Goal: Task Accomplishment & Management: Complete application form

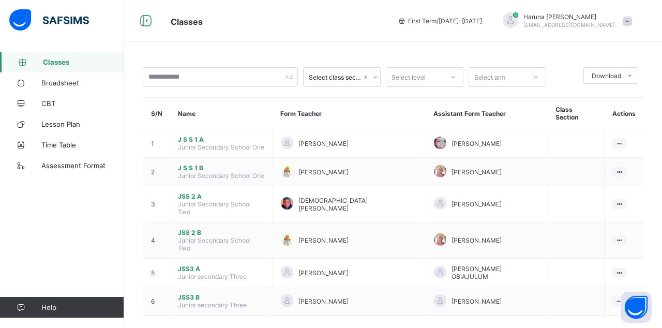
click at [413, 200] on icon at bounding box center [619, 204] width 9 height 8
click at [0, 0] on div "View Class" at bounding box center [0, 0] width 0 height 0
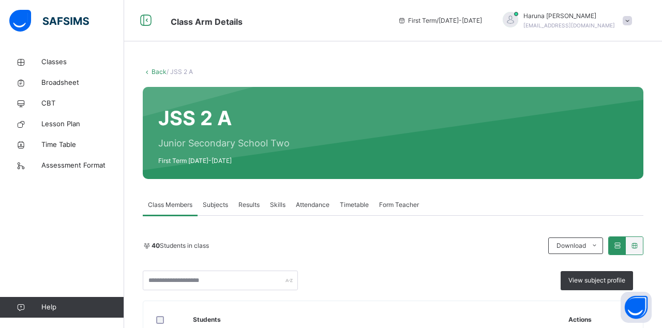
scroll to position [161, 0]
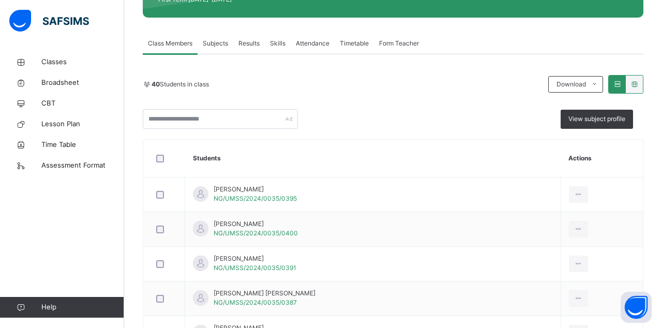
click at [60, 125] on span "Lesson Plan" at bounding box center [82, 124] width 83 height 10
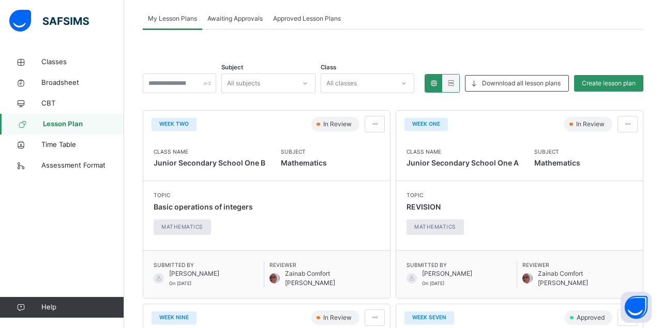
scroll to position [60, 0]
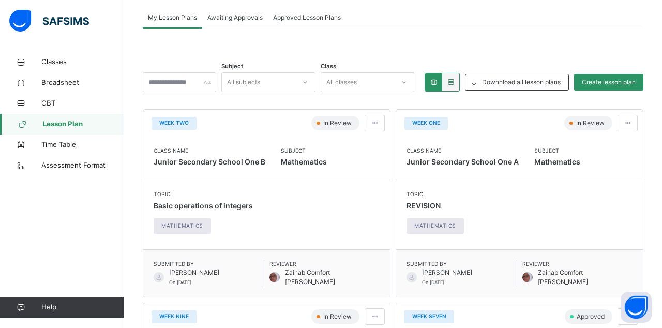
click at [413, 84] on span "Create lesson plan" at bounding box center [608, 82] width 54 height 9
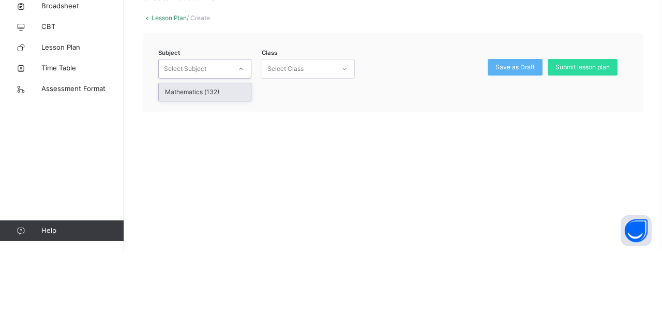
click at [207, 171] on div "Mathematics (132)" at bounding box center [205, 169] width 92 height 18
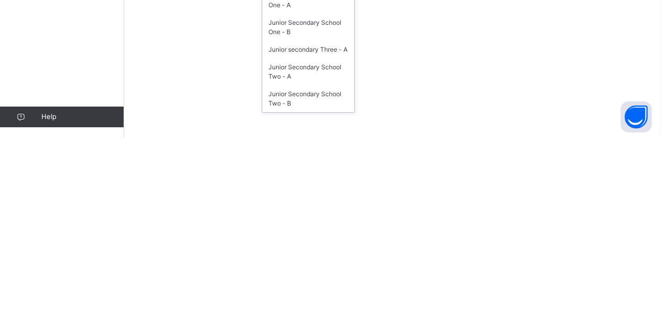
scroll to position [39, 0]
click at [302, 275] on div "Junior Secondary School Two - B" at bounding box center [308, 288] width 92 height 27
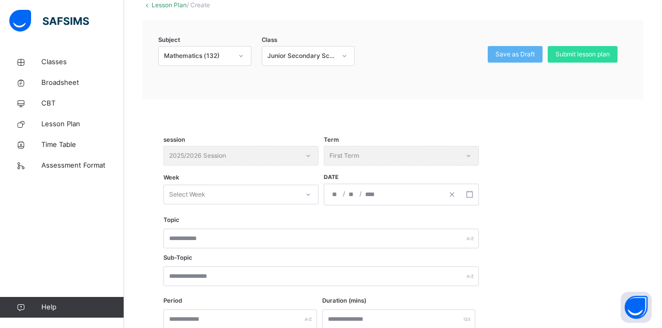
scroll to position [90, 0]
click at [262, 156] on div "session 2025/2026 Session" at bounding box center [240, 155] width 155 height 20
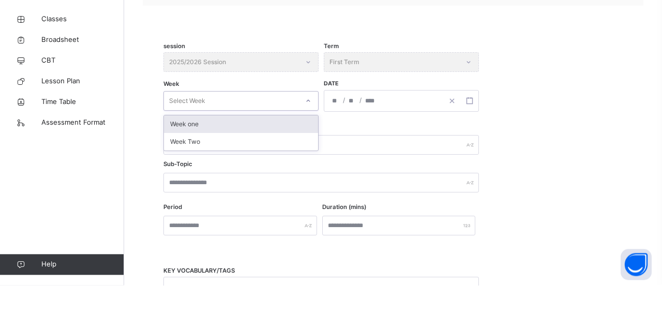
scroll to position [140, 0]
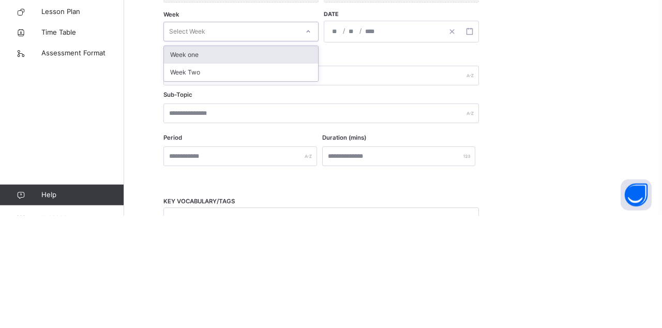
click at [248, 190] on div "Week Two" at bounding box center [241, 185] width 154 height 18
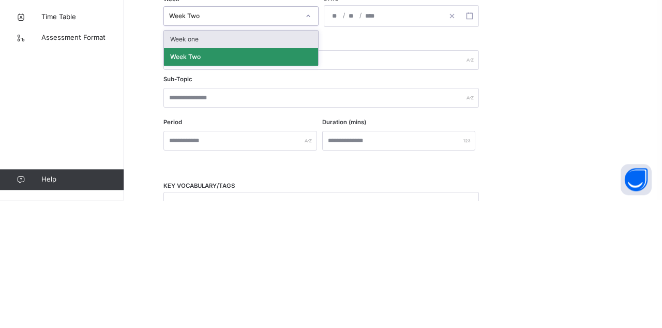
click at [404, 150] on div "/ /" at bounding box center [383, 143] width 119 height 21
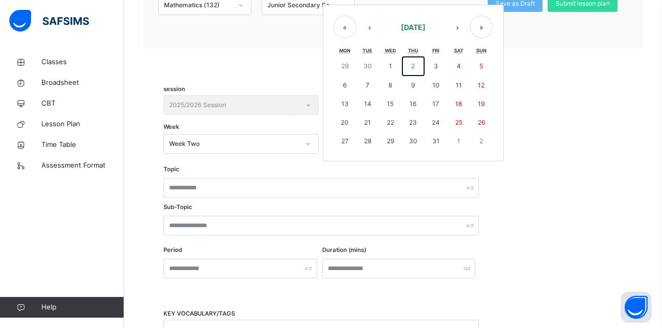
click at [413, 67] on button "2" at bounding box center [413, 66] width 23 height 20
type input "**********"
type input "**"
type input "*"
type input "****"
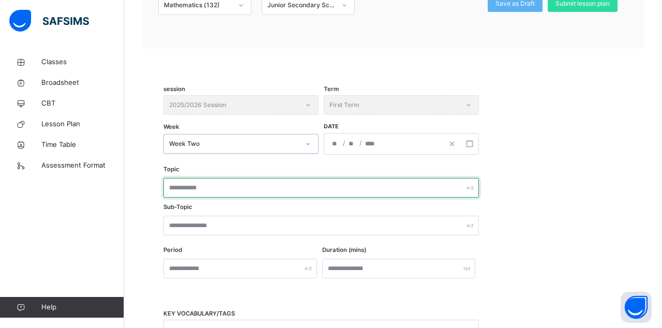
click at [243, 185] on input "text" at bounding box center [320, 188] width 315 height 20
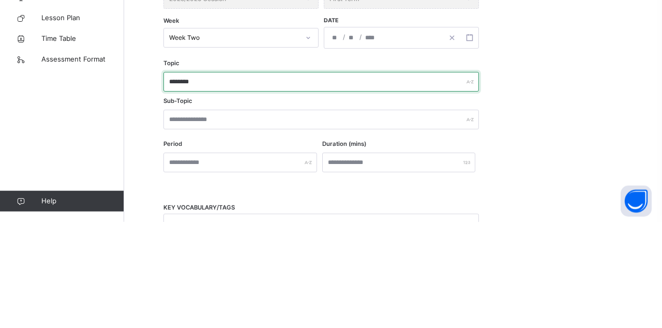
type input "*******"
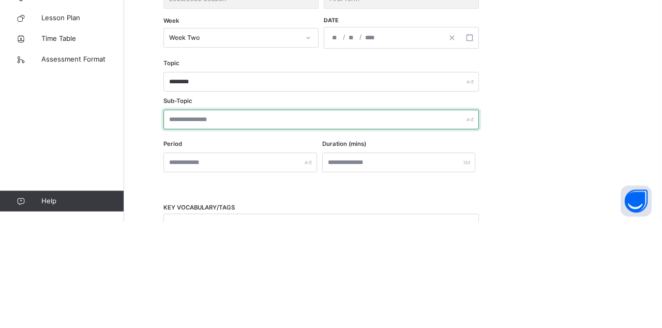
click at [221, 222] on input "text" at bounding box center [320, 226] width 315 height 20
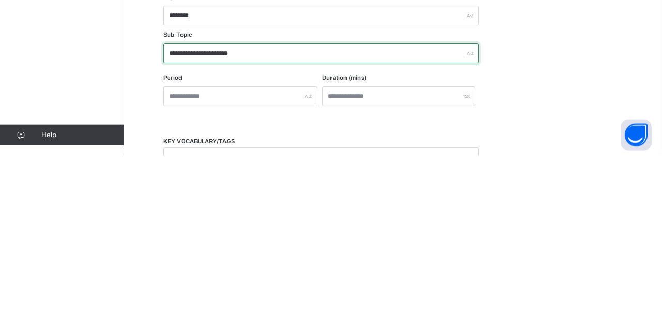
scroll to position [153, 0]
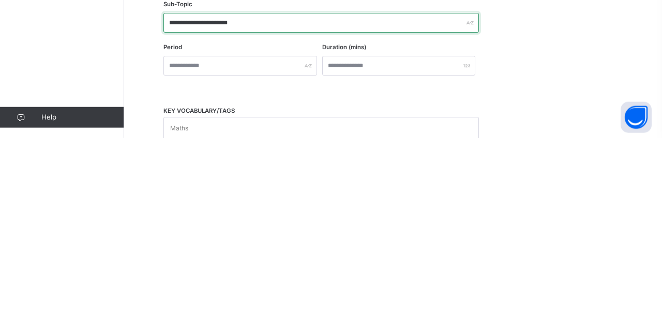
type input "**********"
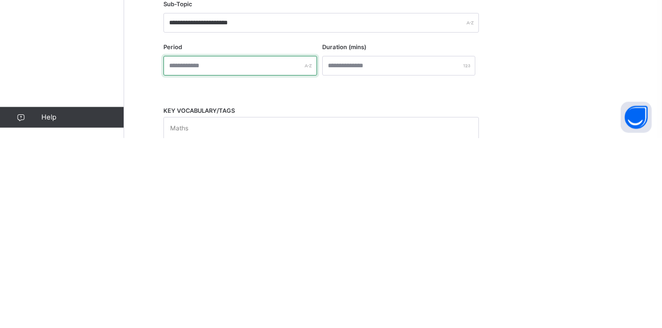
click at [245, 258] on input "text" at bounding box center [240, 256] width 154 height 20
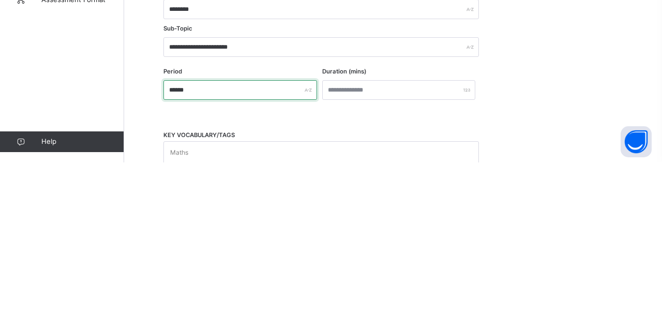
type input "*****"
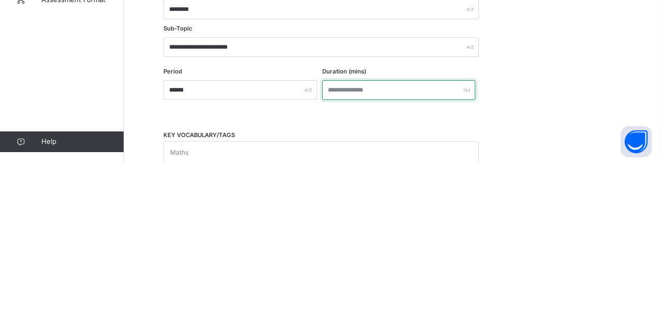
click at [385, 256] on input "number" at bounding box center [399, 256] width 154 height 20
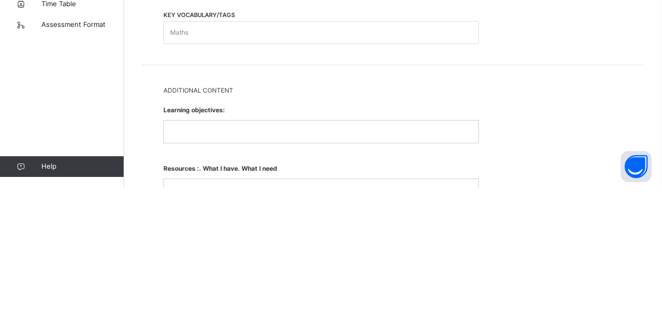
scroll to position [298, 0]
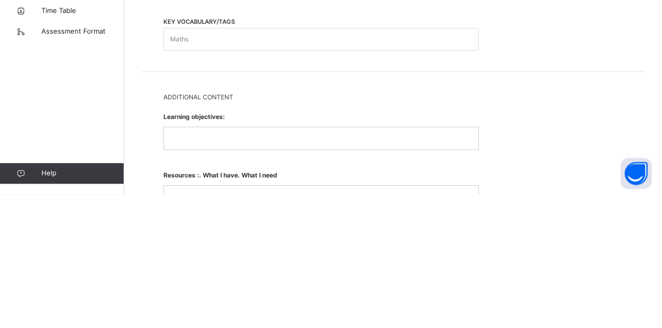
type input "**"
type input "*"
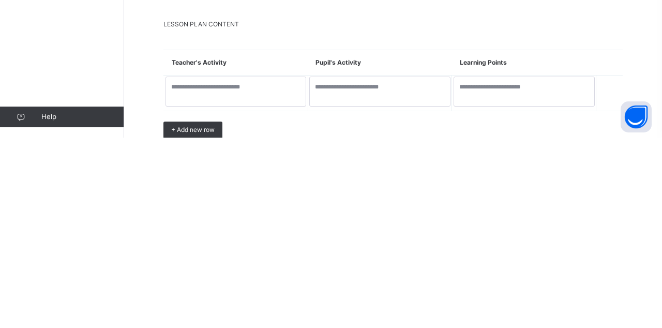
scroll to position [1191, 0]
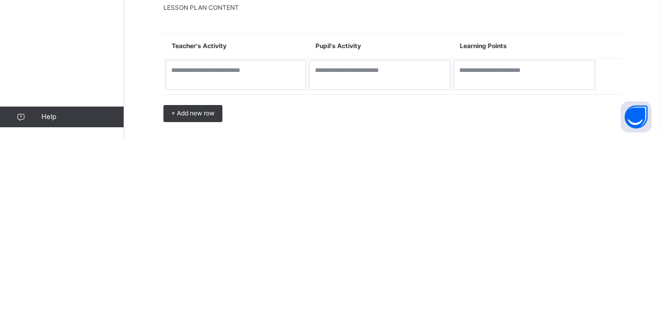
type input "**********"
click at [231, 257] on textarea at bounding box center [235, 265] width 141 height 30
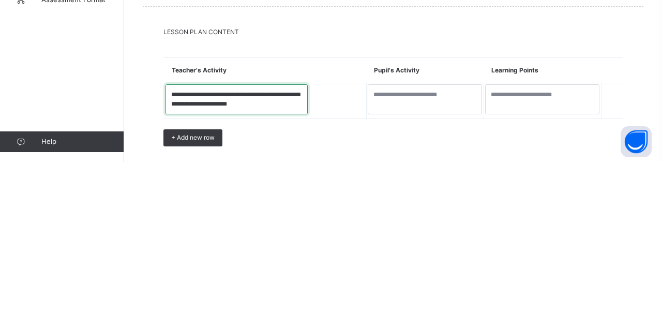
type textarea "**********"
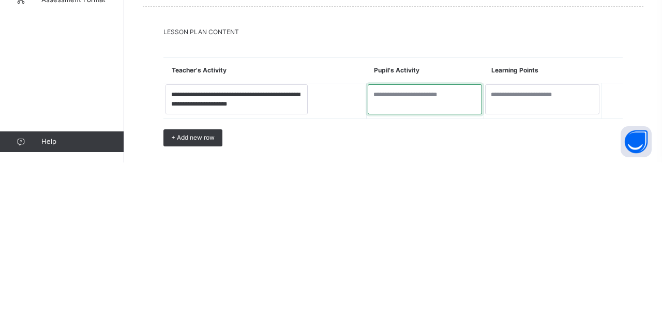
click at [378, 256] on textarea at bounding box center [424, 265] width 114 height 30
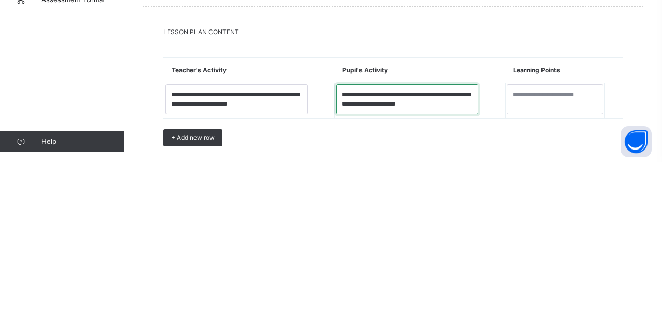
type textarea "**********"
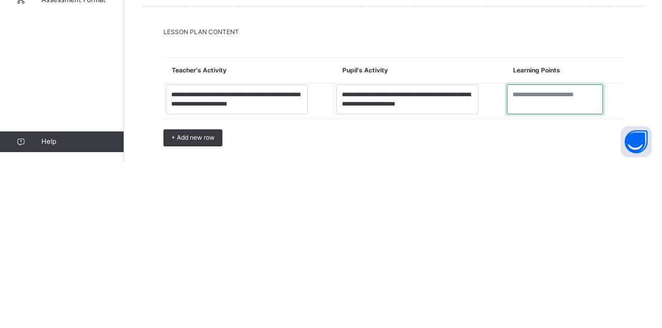
click at [413, 258] on textarea at bounding box center [555, 265] width 96 height 30
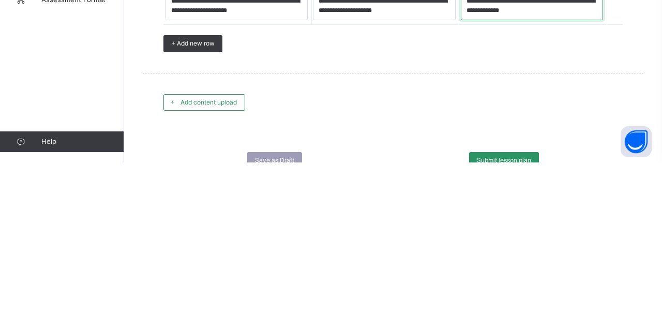
scroll to position [1285, 0]
type textarea "**********"
click at [201, 207] on span "+ Add new row" at bounding box center [192, 208] width 43 height 9
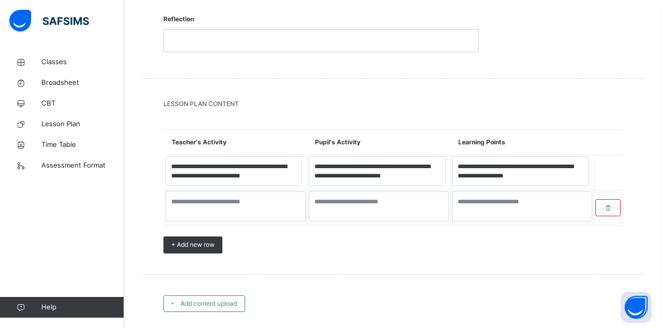
click at [413, 209] on div at bounding box center [607, 207] width 25 height 17
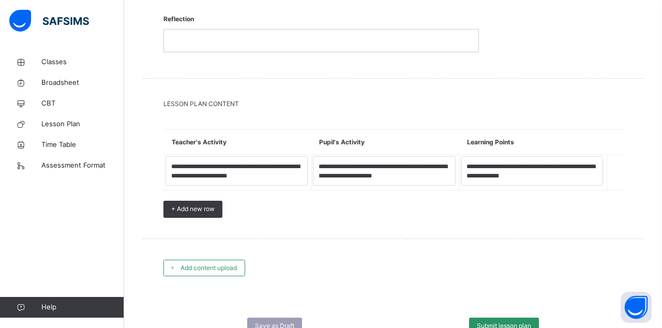
click at [180, 265] on span at bounding box center [172, 267] width 17 height 17
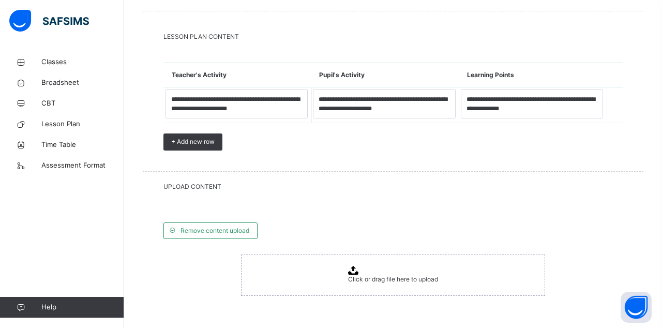
scroll to position [1374, 0]
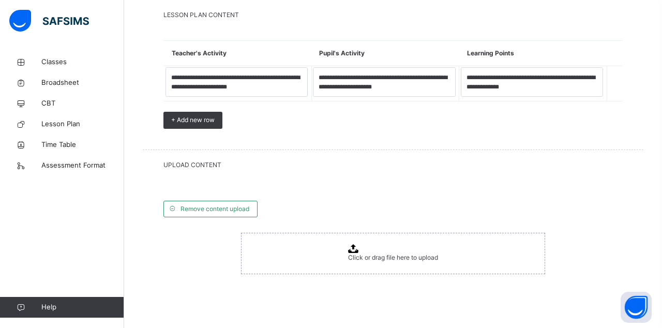
click at [412, 246] on div "Click or drag file here to upload" at bounding box center [393, 253] width 90 height 18
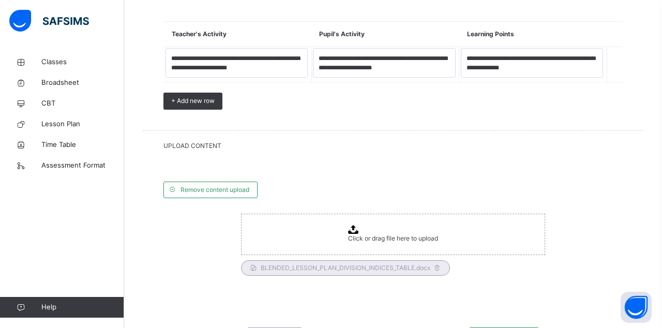
scroll to position [1439, 0]
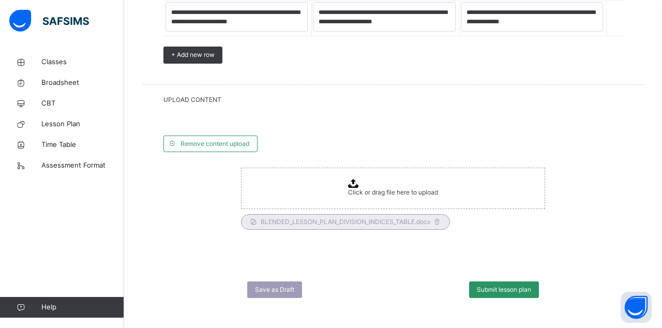
click at [413, 281] on div "Submit lesson plan" at bounding box center [504, 289] width 70 height 17
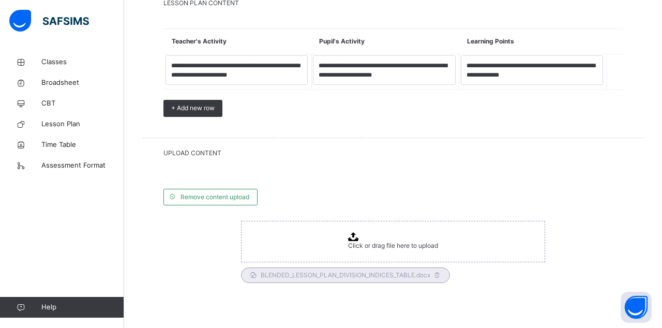
scroll to position [1389, 0]
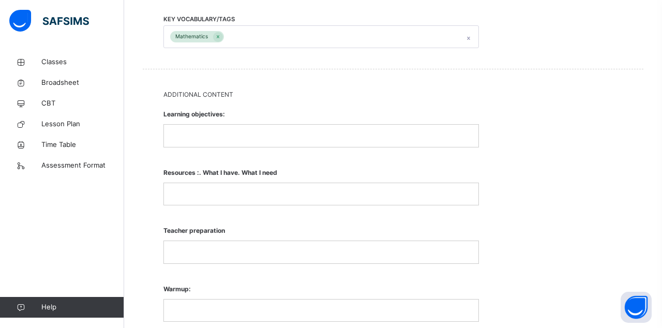
scroll to position [437, 0]
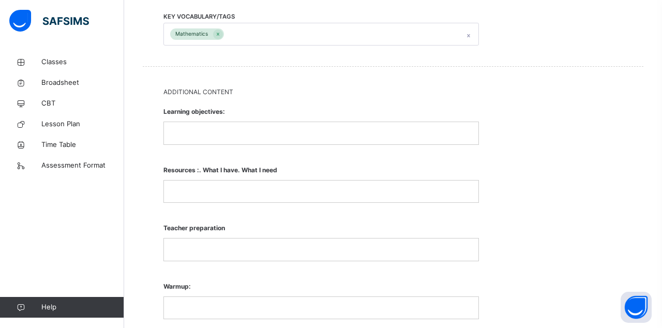
click at [249, 132] on p at bounding box center [321, 132] width 299 height 9
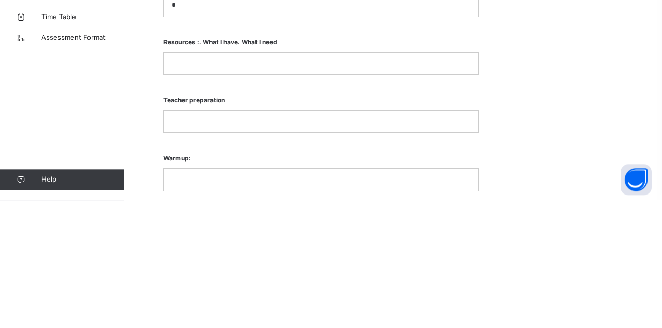
click at [180, 180] on div at bounding box center [321, 191] width 314 height 22
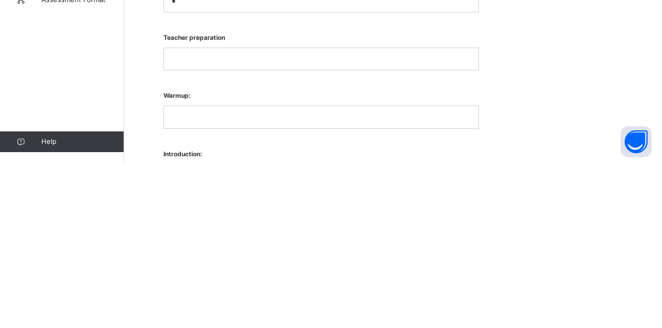
scroll to position [481, 0]
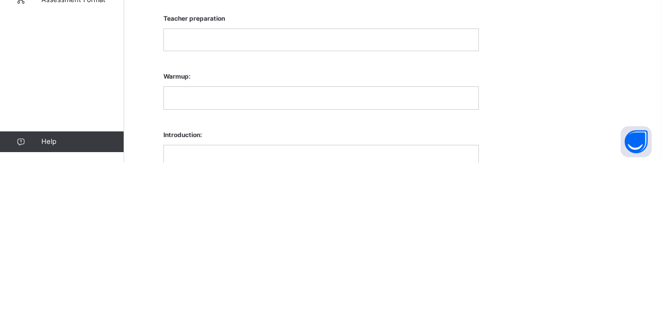
click at [176, 201] on p at bounding box center [321, 205] width 299 height 9
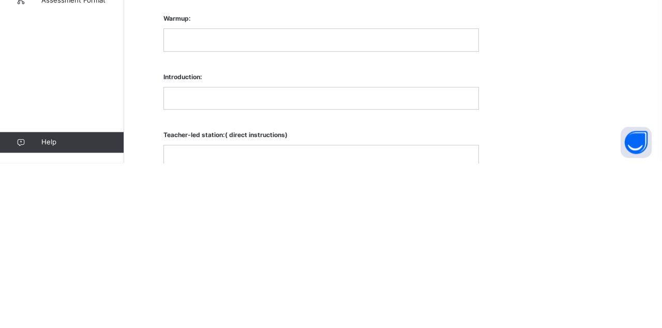
scroll to position [539, 0]
click at [177, 204] on p at bounding box center [321, 204] width 299 height 9
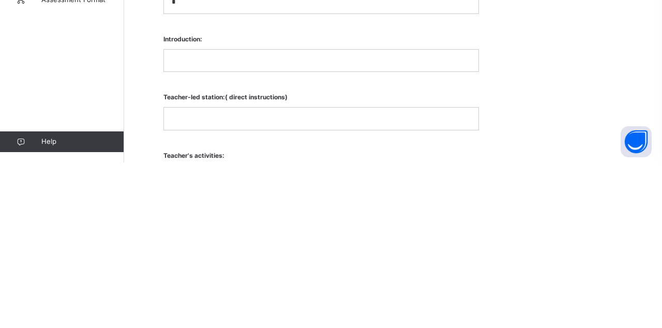
scroll to position [581, 0]
click at [174, 217] on p at bounding box center [321, 220] width 299 height 9
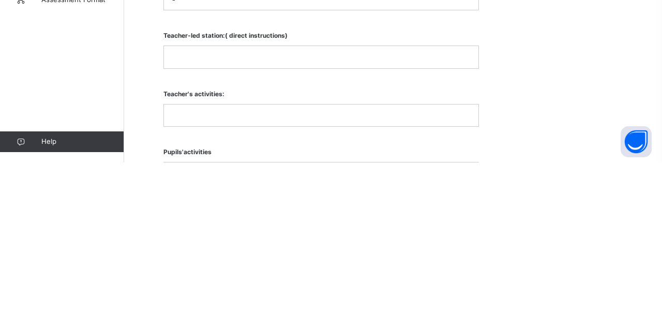
scroll to position [642, 0]
click at [175, 215] on p at bounding box center [321, 217] width 299 height 9
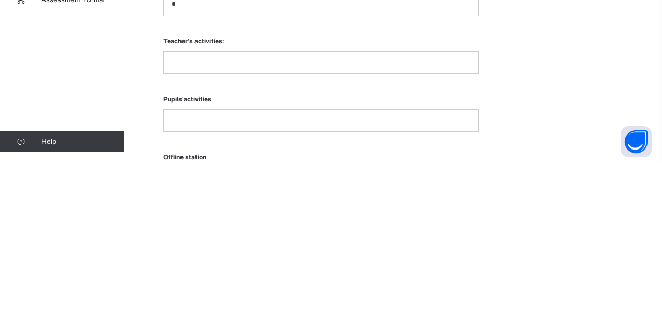
scroll to position [692, 0]
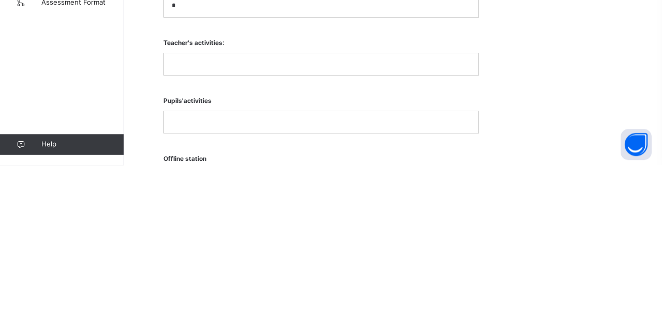
click at [172, 222] on p at bounding box center [321, 226] width 299 height 9
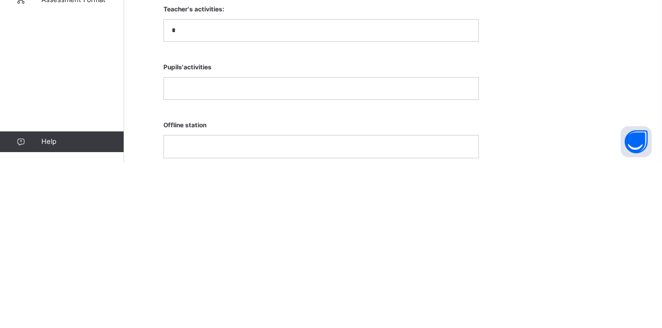
scroll to position [742, 0]
click at [180, 229] on p at bounding box center [321, 233] width 299 height 9
click at [177, 242] on p at bounding box center [321, 240] width 299 height 9
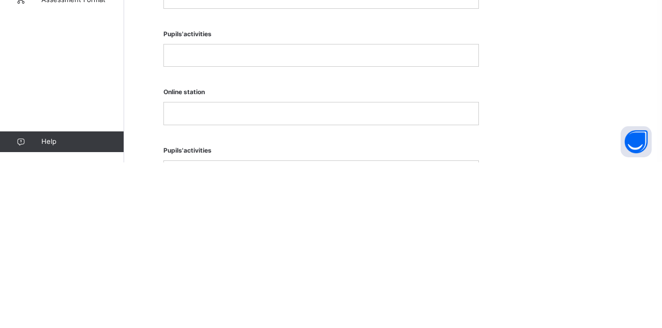
scroll to position [872, 0]
click at [173, 223] on div at bounding box center [321, 220] width 314 height 22
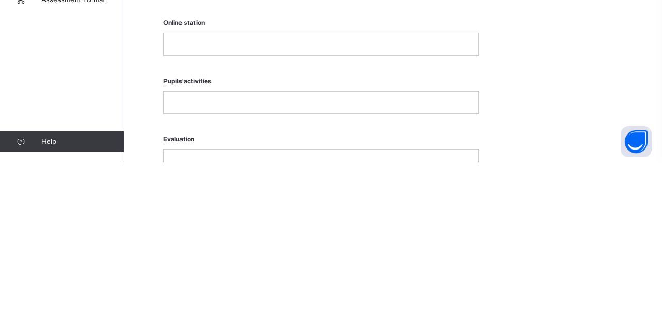
click at [179, 208] on p at bounding box center [321, 209] width 299 height 9
click at [179, 221] on p at bounding box center [321, 225] width 299 height 9
click at [174, 210] on p at bounding box center [321, 213] width 299 height 9
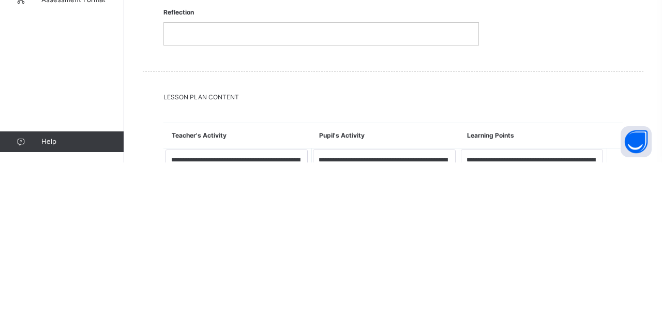
scroll to position [1126, 0]
click at [182, 196] on p at bounding box center [321, 198] width 299 height 9
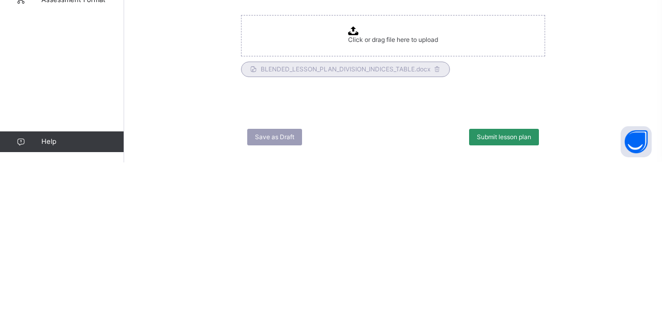
scroll to position [1433, 0]
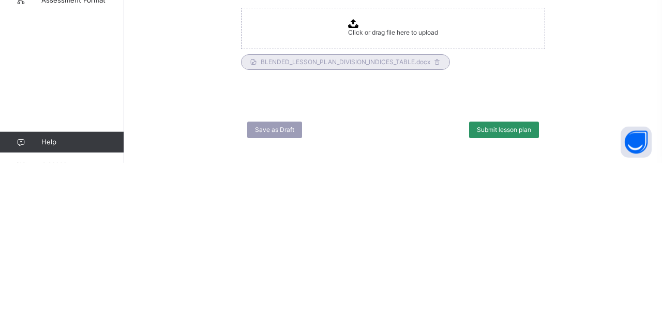
click at [413, 290] on span "Submit lesson plan" at bounding box center [504, 294] width 54 height 9
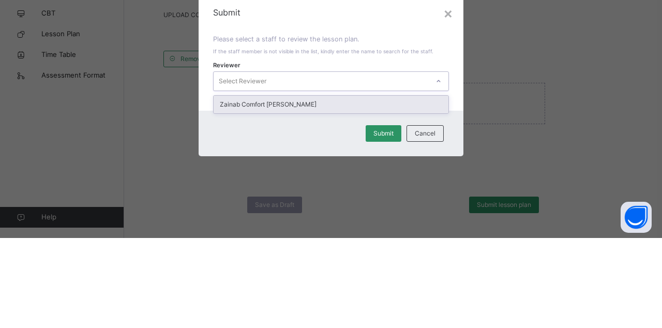
click at [305, 194] on div "Zainab Comfort [PERSON_NAME]" at bounding box center [330, 195] width 235 height 18
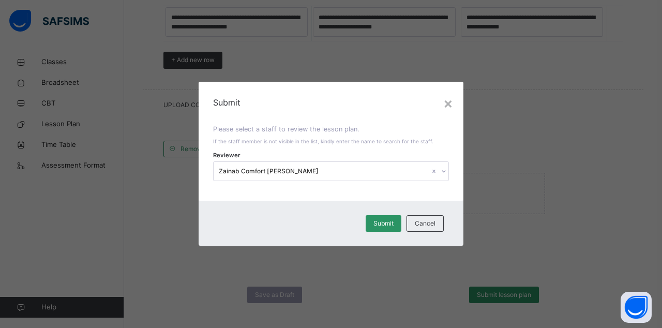
click at [385, 222] on span "Submit" at bounding box center [383, 223] width 20 height 9
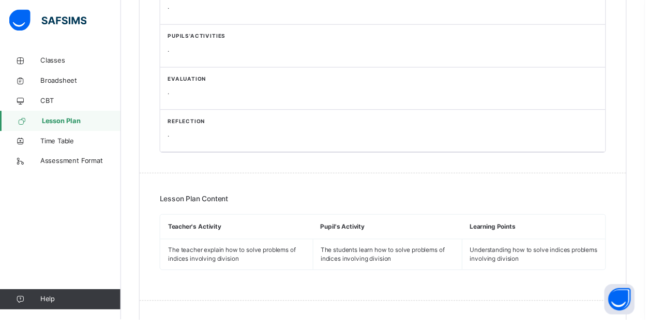
scroll to position [802, 0]
